Goal: Transaction & Acquisition: Purchase product/service

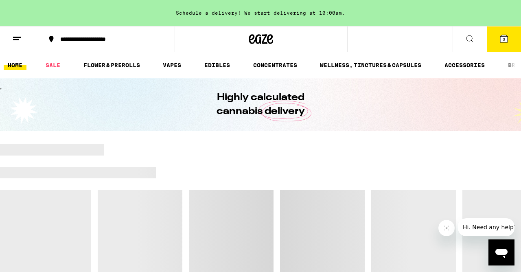
click at [505, 42] on span "3" at bounding box center [504, 39] width 2 height 5
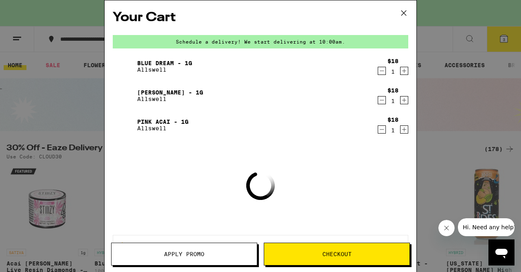
click at [380, 71] on icon "Decrement" at bounding box center [381, 71] width 7 height 10
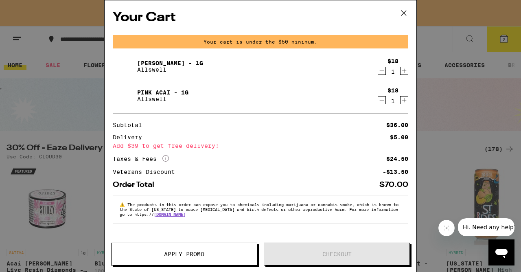
click at [382, 71] on icon "Decrement" at bounding box center [382, 71] width 4 height 0
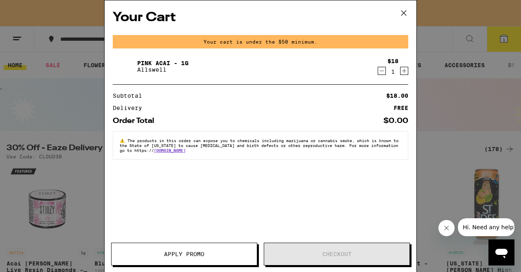
click at [380, 71] on icon "Decrement" at bounding box center [381, 71] width 7 height 10
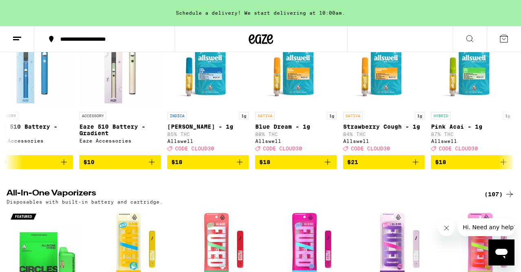
scroll to position [0, 106]
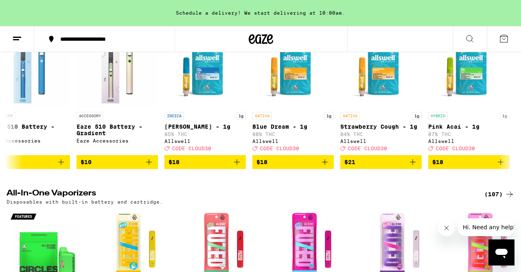
click at [239, 165] on icon "Add to bag" at bounding box center [237, 162] width 6 height 6
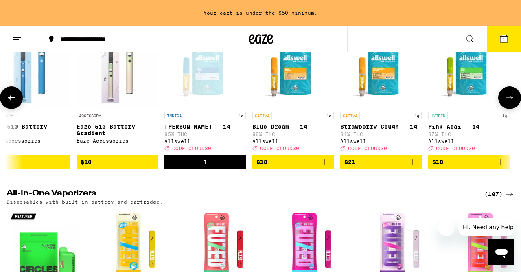
click at [322, 169] on button "$18" at bounding box center [292, 162] width 81 height 14
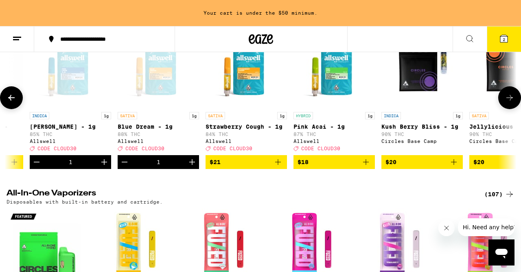
scroll to position [0, 251]
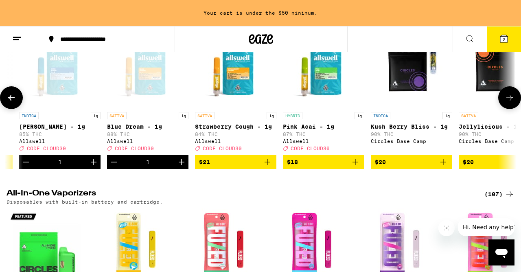
click at [360, 169] on button "$18" at bounding box center [323, 162] width 81 height 14
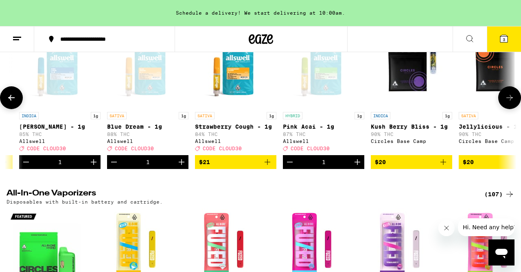
click at [268, 167] on icon "Add to bag" at bounding box center [268, 162] width 10 height 10
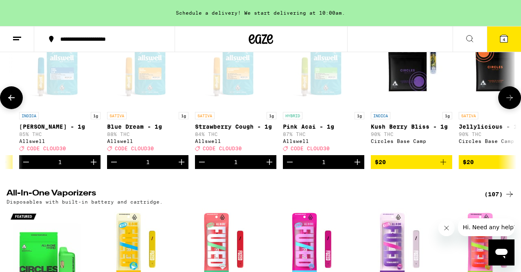
scroll to position [1502, 0]
